Goal: Task Accomplishment & Management: Use online tool/utility

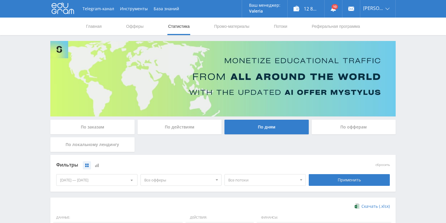
scroll to position [140, 0]
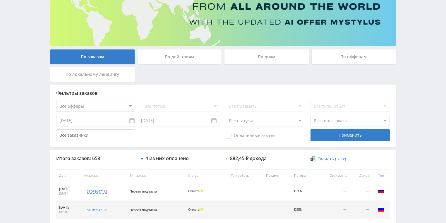
click at [177, 59] on div "По действиям" at bounding box center [180, 56] width 84 height 15
click at [0, 0] on input "По действиям" at bounding box center [0, 0] width 0 height 0
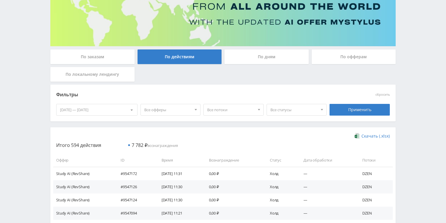
click at [271, 60] on div "По дням" at bounding box center [266, 56] width 84 height 15
click at [0, 0] on input "По дням" at bounding box center [0, 0] width 0 height 0
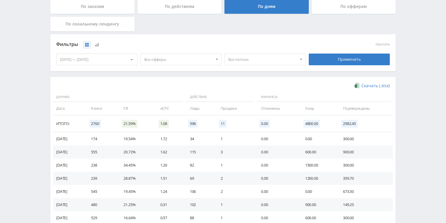
scroll to position [94, 0]
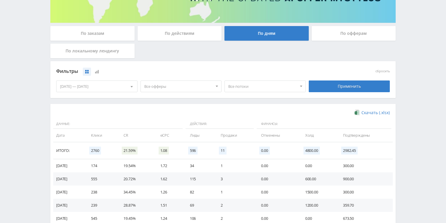
click at [245, 88] on span "Все потоки" at bounding box center [262, 86] width 68 height 11
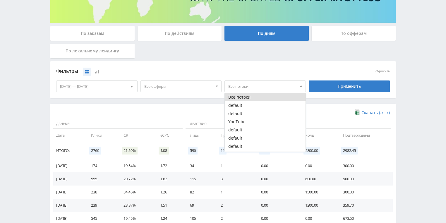
drag, startPoint x: 248, startPoint y: 121, endPoint x: 322, endPoint y: 104, distance: 75.9
click at [248, 121] on button "YouTube" at bounding box center [265, 122] width 81 height 8
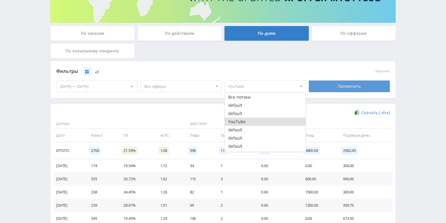
click at [336, 91] on div "Применить" at bounding box center [349, 86] width 81 height 12
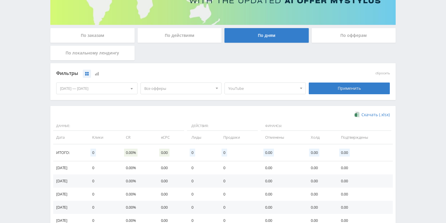
scroll to position [89, 0]
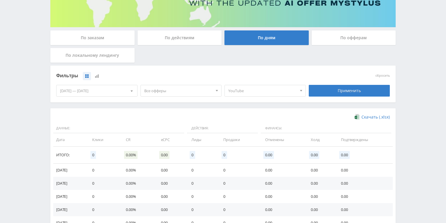
click at [256, 91] on span "YouTube" at bounding box center [262, 90] width 68 height 11
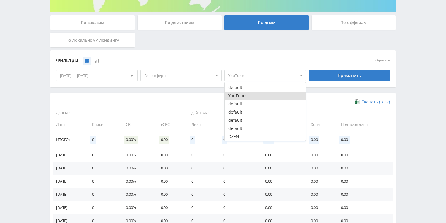
scroll to position [113, 0]
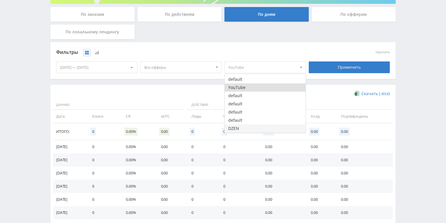
drag, startPoint x: 240, startPoint y: 129, endPoint x: 323, endPoint y: 85, distance: 94.0
click at [240, 129] on button "DZEN" at bounding box center [265, 128] width 81 height 8
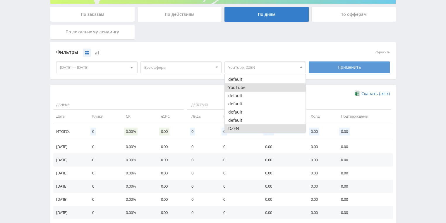
click at [338, 62] on div "Применить" at bounding box center [349, 67] width 81 height 12
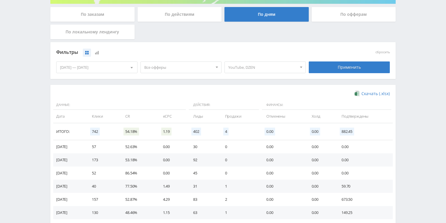
click at [105, 69] on div "[DATE] — [DATE]" at bounding box center [96, 67] width 81 height 11
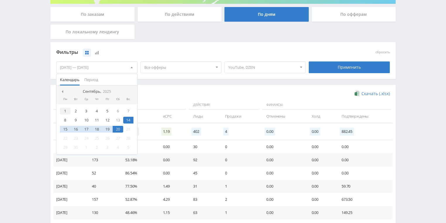
click at [65, 111] on div "1" at bounding box center [65, 111] width 11 height 7
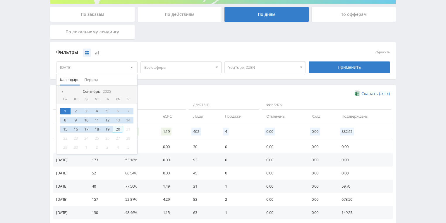
click at [119, 129] on div "20" at bounding box center [118, 129] width 11 height 7
click at [341, 71] on div "Применить" at bounding box center [349, 67] width 81 height 12
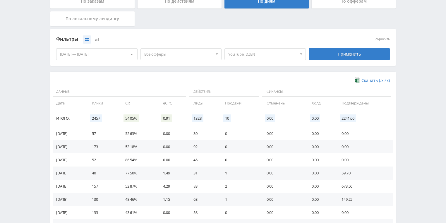
scroll to position [89, 0]
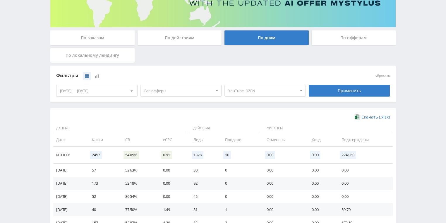
click at [255, 89] on span "YouTube, DZEN" at bounding box center [262, 90] width 68 height 11
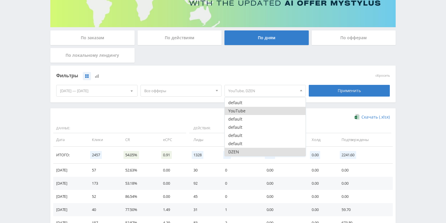
click at [247, 111] on button "YouTube" at bounding box center [265, 111] width 81 height 8
drag, startPoint x: 248, startPoint y: 152, endPoint x: 339, endPoint y: 129, distance: 94.1
click at [248, 152] on button "DZEN" at bounding box center [265, 152] width 81 height 8
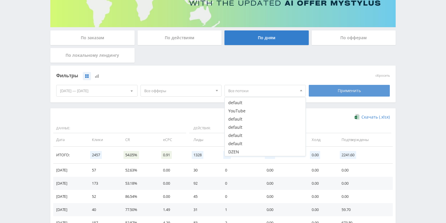
click at [349, 95] on div "Применить" at bounding box center [349, 91] width 81 height 12
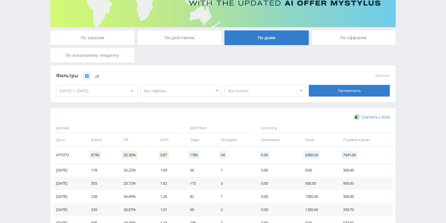
click at [250, 90] on span "Все потоки" at bounding box center [262, 90] width 68 height 11
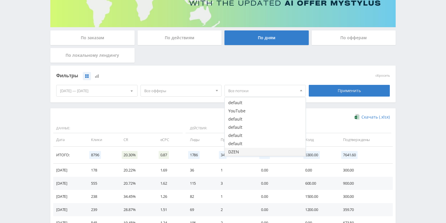
click at [238, 153] on button "DZEN" at bounding box center [265, 152] width 81 height 8
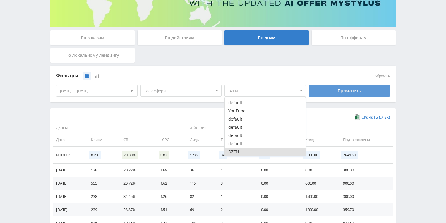
click at [346, 92] on div "Применить" at bounding box center [349, 91] width 81 height 12
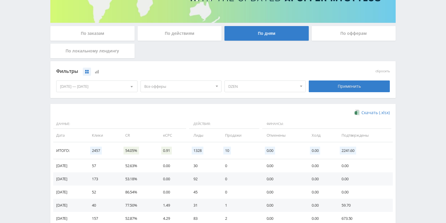
scroll to position [73, 0]
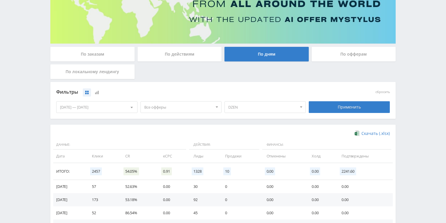
click at [171, 106] on span "Все офферы" at bounding box center [178, 107] width 68 height 11
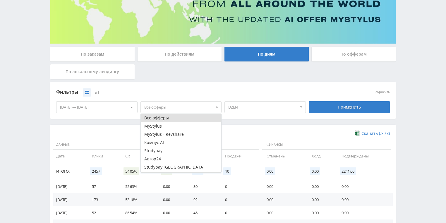
click at [178, 97] on div "Фильтры" at bounding box center [181, 91] width 252 height 13
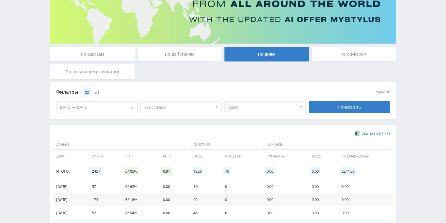
click at [169, 111] on span "Все офферы" at bounding box center [178, 107] width 68 height 11
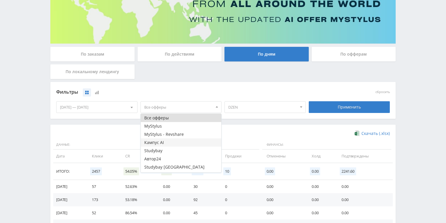
click at [165, 145] on button "Кампус AI" at bounding box center [181, 142] width 81 height 8
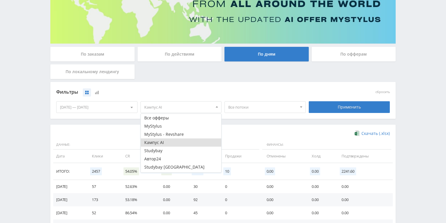
click at [291, 106] on span "Все потоки" at bounding box center [262, 107] width 68 height 11
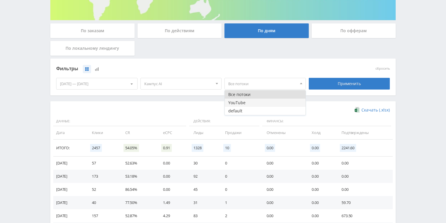
scroll to position [120, 0]
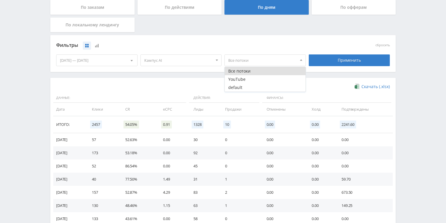
click at [192, 61] on span "Кампус AI" at bounding box center [178, 60] width 68 height 11
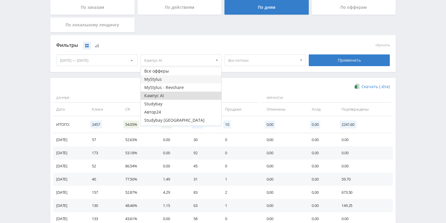
click at [172, 81] on button "MyStylus" at bounding box center [181, 79] width 81 height 8
click at [252, 61] on span "Все потоки" at bounding box center [262, 60] width 68 height 11
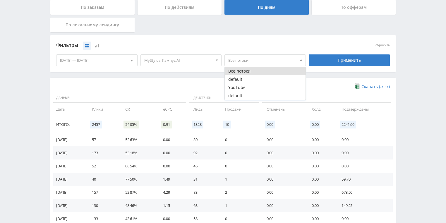
click at [205, 60] on span "MyStylus, Кампус AI" at bounding box center [178, 60] width 68 height 11
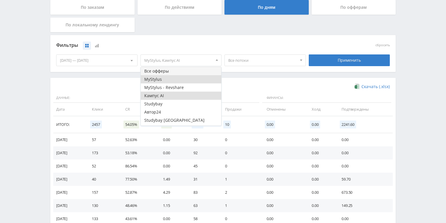
click at [172, 70] on button "Все офферы" at bounding box center [181, 71] width 81 height 8
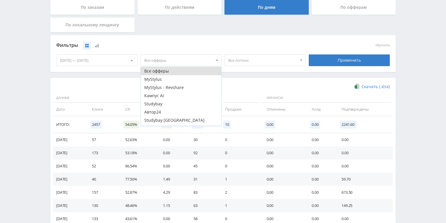
click at [250, 57] on span "Все потоки" at bounding box center [262, 60] width 68 height 11
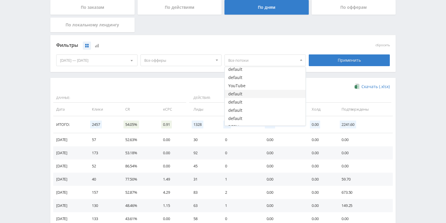
scroll to position [15, 0]
click at [243, 123] on button "DZEN" at bounding box center [265, 121] width 81 height 8
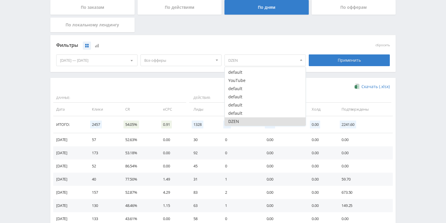
drag, startPoint x: 189, startPoint y: 76, endPoint x: 190, endPoint y: 67, distance: 9.4
click at [189, 76] on div "Фильтры сбросить [DATE] — [DATE] Календарь Период Сентябрь, 2025 Пн Вт Ср Чт Пт…" at bounding box center [222, 56] width 345 height 43
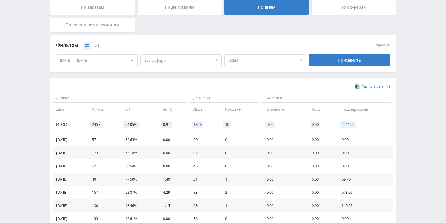
click at [192, 62] on span "Все офферы" at bounding box center [178, 60] width 68 height 11
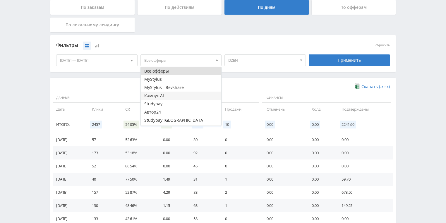
click at [182, 96] on button "Кампус AI" at bounding box center [181, 96] width 81 height 8
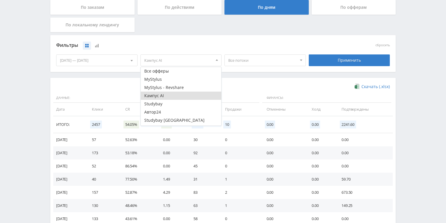
click at [293, 61] on span "Все потоки" at bounding box center [262, 60] width 68 height 11
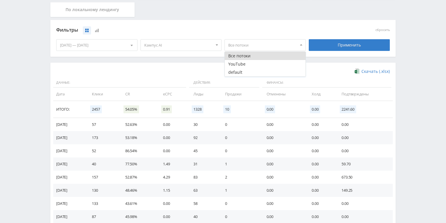
scroll to position [143, 0]
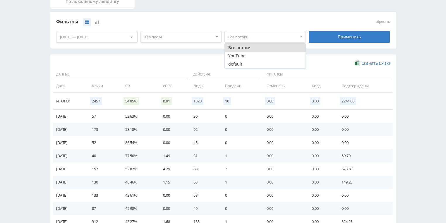
drag, startPoint x: 197, startPoint y: 63, endPoint x: 197, endPoint y: 51, distance: 12.9
click at [197, 63] on div "Скачать (.xlsx)" at bounding box center [223, 63] width 334 height 6
click at [198, 39] on span "Кампус AI" at bounding box center [178, 36] width 68 height 11
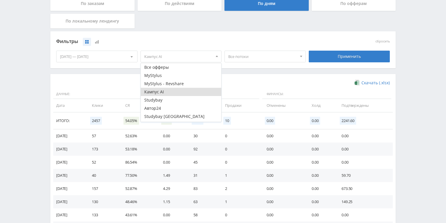
scroll to position [96, 0]
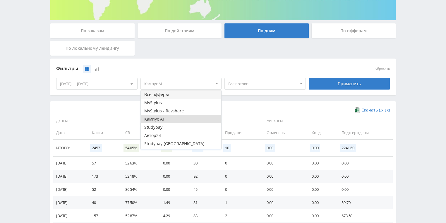
click at [172, 95] on button "Все офферы" at bounding box center [181, 94] width 81 height 8
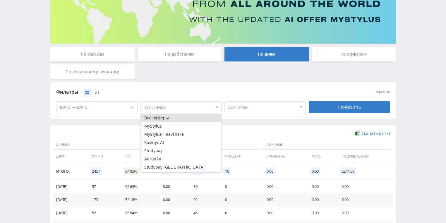
click at [352, 49] on div "По офферам" at bounding box center [354, 54] width 84 height 15
click at [0, 0] on input "По офферам" at bounding box center [0, 0] width 0 height 0
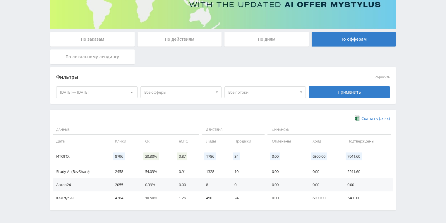
scroll to position [107, 0]
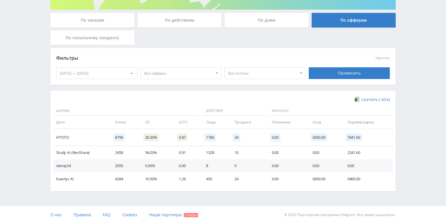
click at [269, 72] on span "Все потоки" at bounding box center [262, 73] width 68 height 11
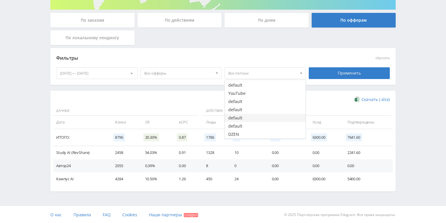
drag, startPoint x: 241, startPoint y: 135, endPoint x: 278, endPoint y: 115, distance: 41.5
click at [242, 134] on button "DZEN" at bounding box center [265, 134] width 81 height 8
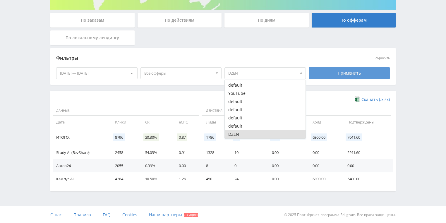
click at [342, 75] on div "Применить" at bounding box center [349, 73] width 81 height 12
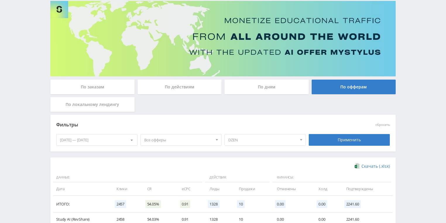
scroll to position [34, 0]
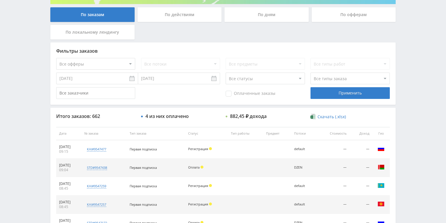
scroll to position [117, 0]
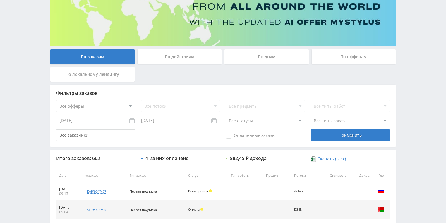
click at [178, 61] on div "По действиям" at bounding box center [180, 56] width 84 height 15
click at [0, 0] on input "По действиям" at bounding box center [0, 0] width 0 height 0
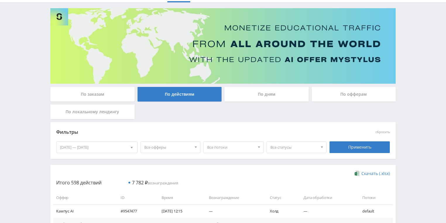
scroll to position [23, 0]
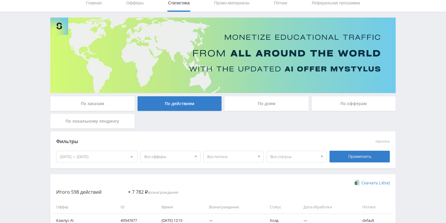
click at [261, 108] on div "По дням" at bounding box center [266, 103] width 84 height 15
click at [0, 0] on input "По дням" at bounding box center [0, 0] width 0 height 0
